Goal: Transaction & Acquisition: Purchase product/service

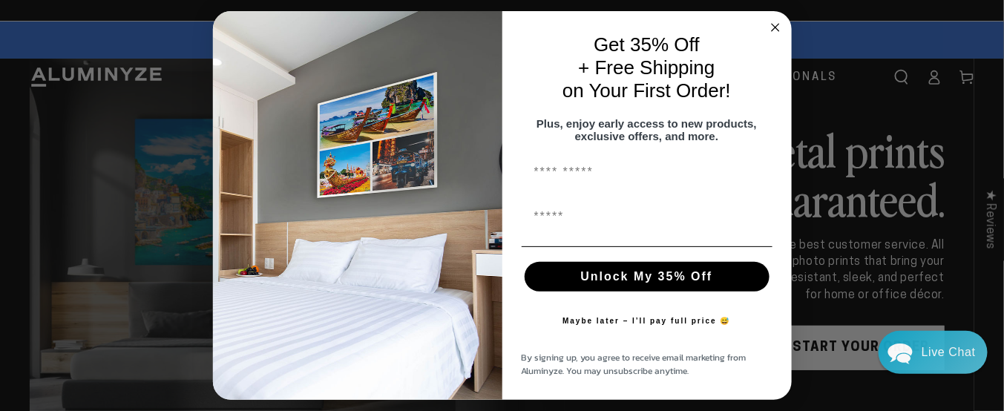
click at [772, 19] on circle "Close dialog" at bounding box center [774, 27] width 17 height 17
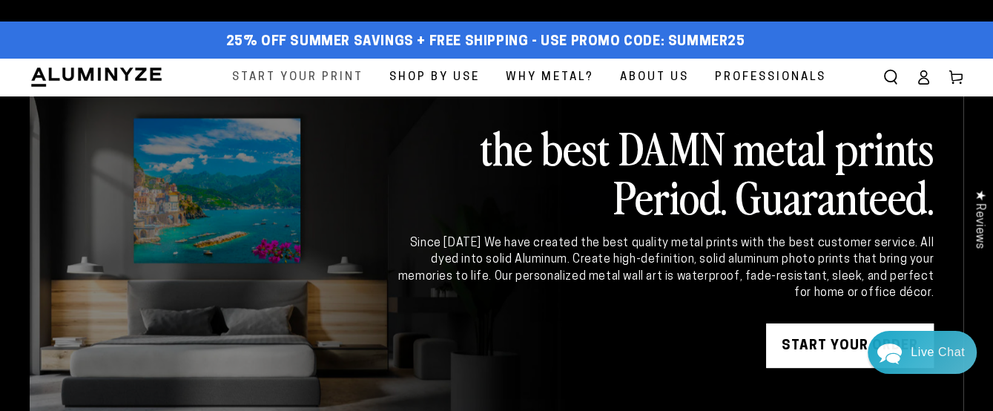
click at [309, 71] on span "Start Your Print" at bounding box center [297, 78] width 131 height 20
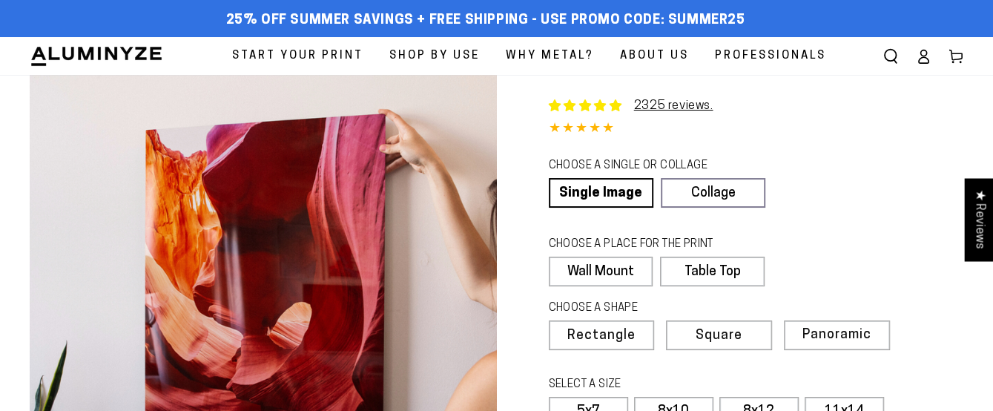
select select "**********"
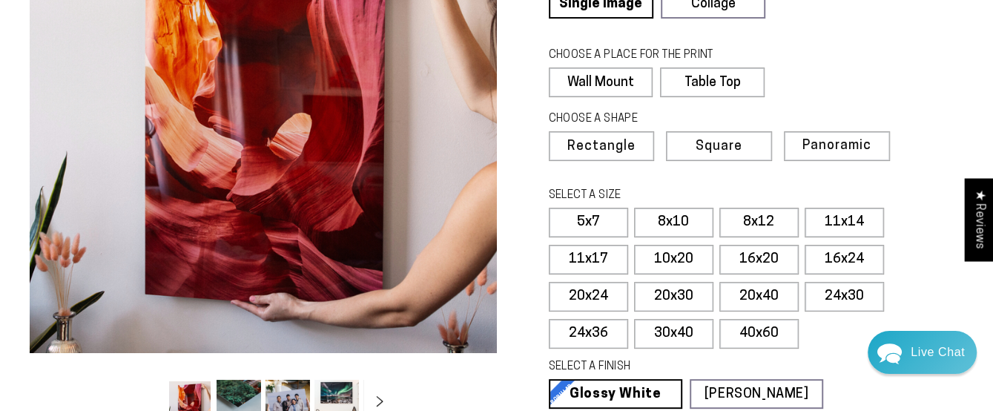
scroll to position [223, 0]
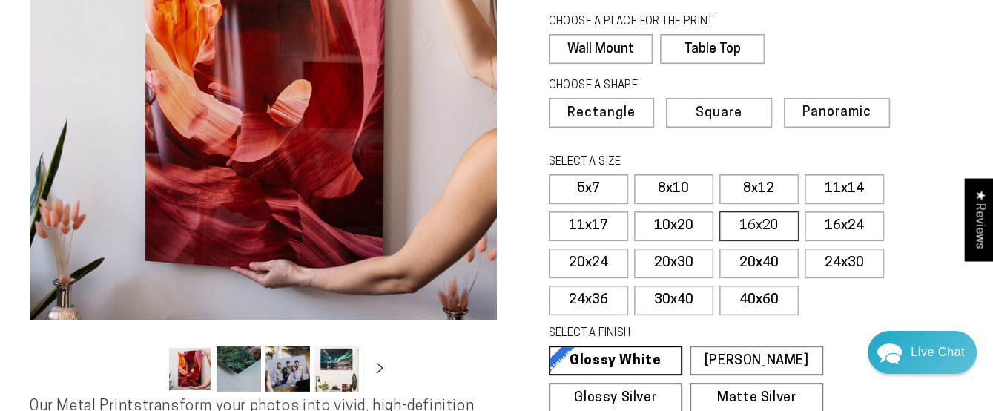
click at [756, 213] on label "16x20" at bounding box center [759, 226] width 79 height 30
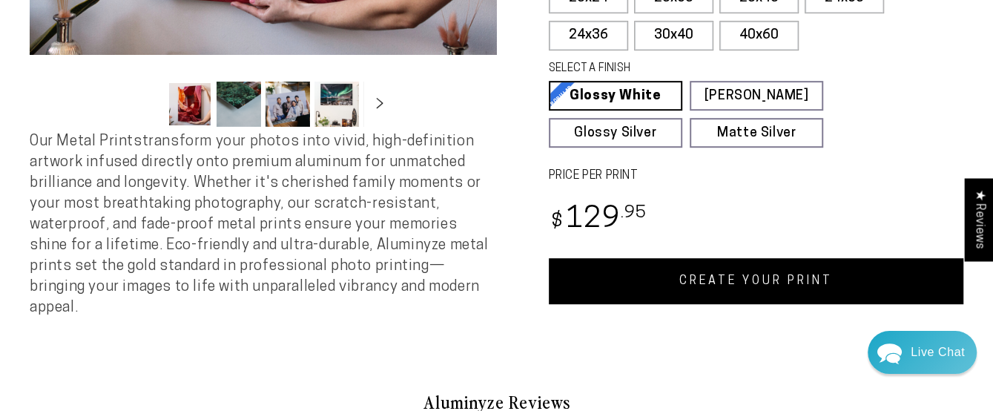
scroll to position [519, 0]
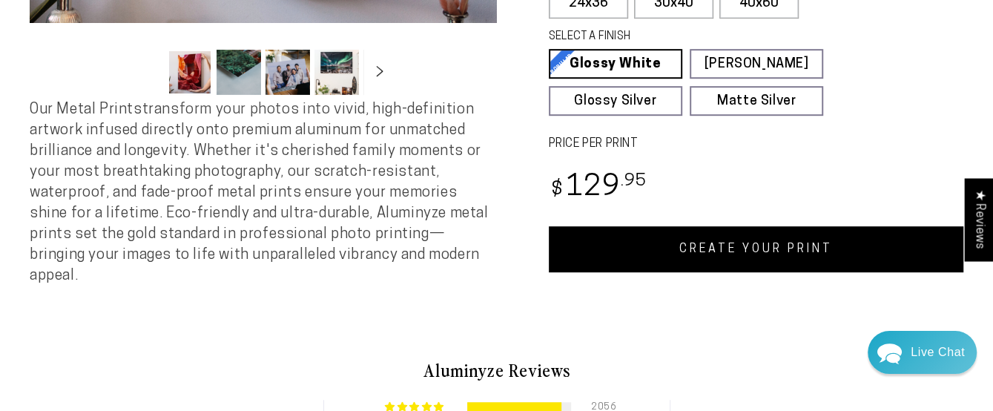
click at [727, 243] on link "CREATE YOUR PRINT" at bounding box center [756, 249] width 415 height 46
